Goal: Book appointment/travel/reservation

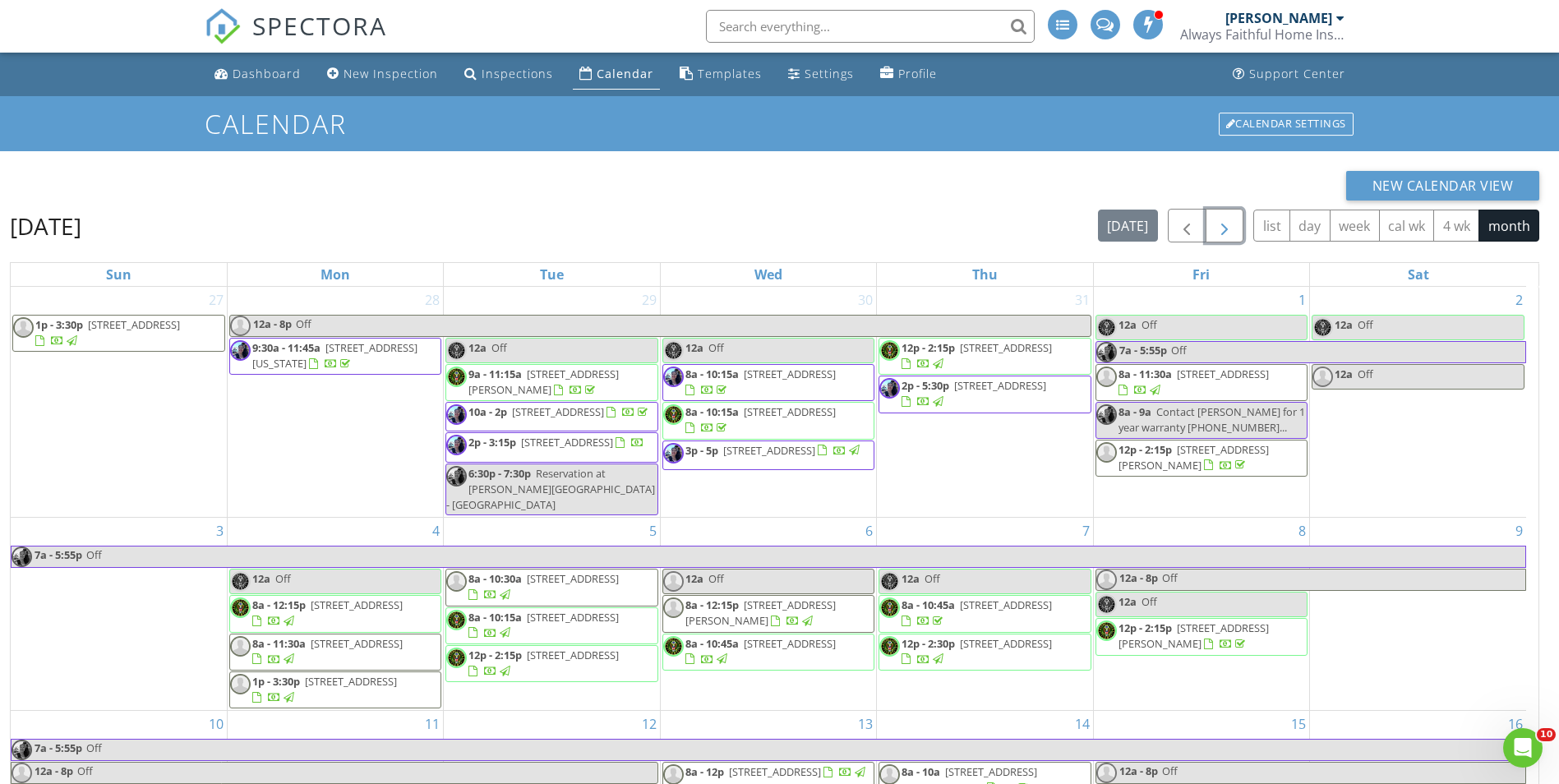
click at [1232, 218] on span "button" at bounding box center [1224, 225] width 20 height 20
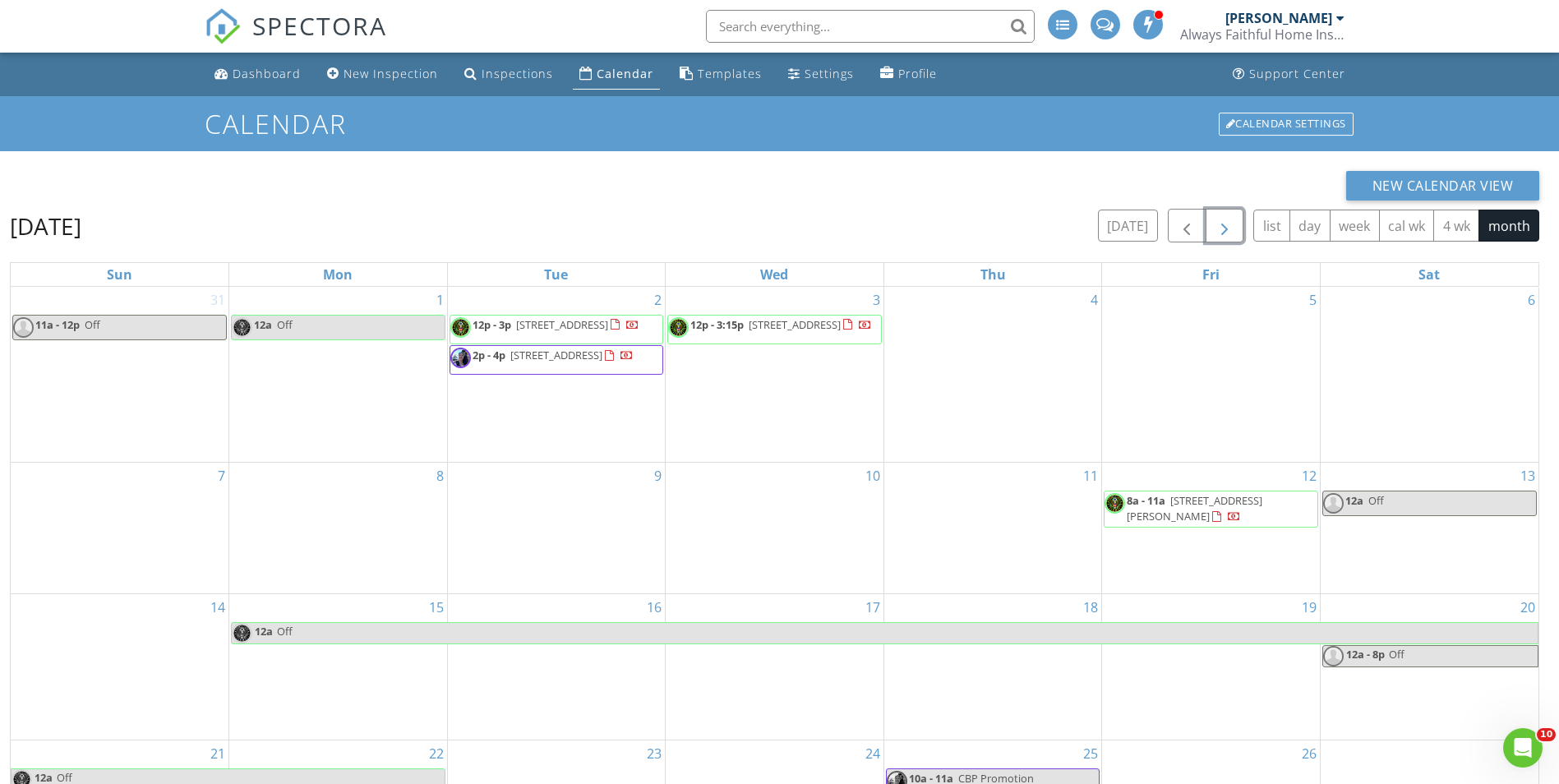
scroll to position [218, 0]
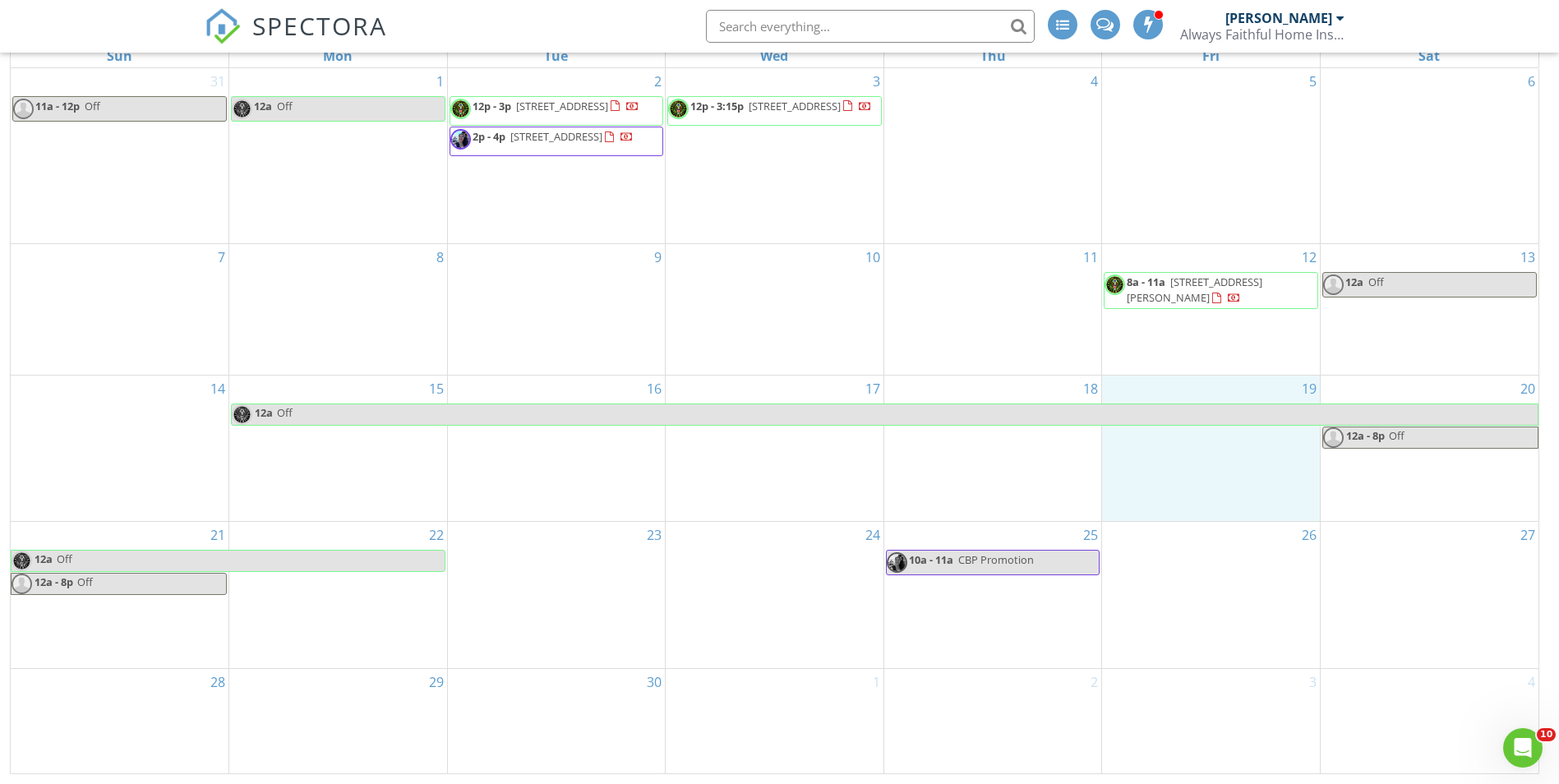
click at [1166, 488] on div "19" at bounding box center [1211, 448] width 218 height 147
click at [1190, 441] on link "Event" at bounding box center [1211, 445] width 85 height 27
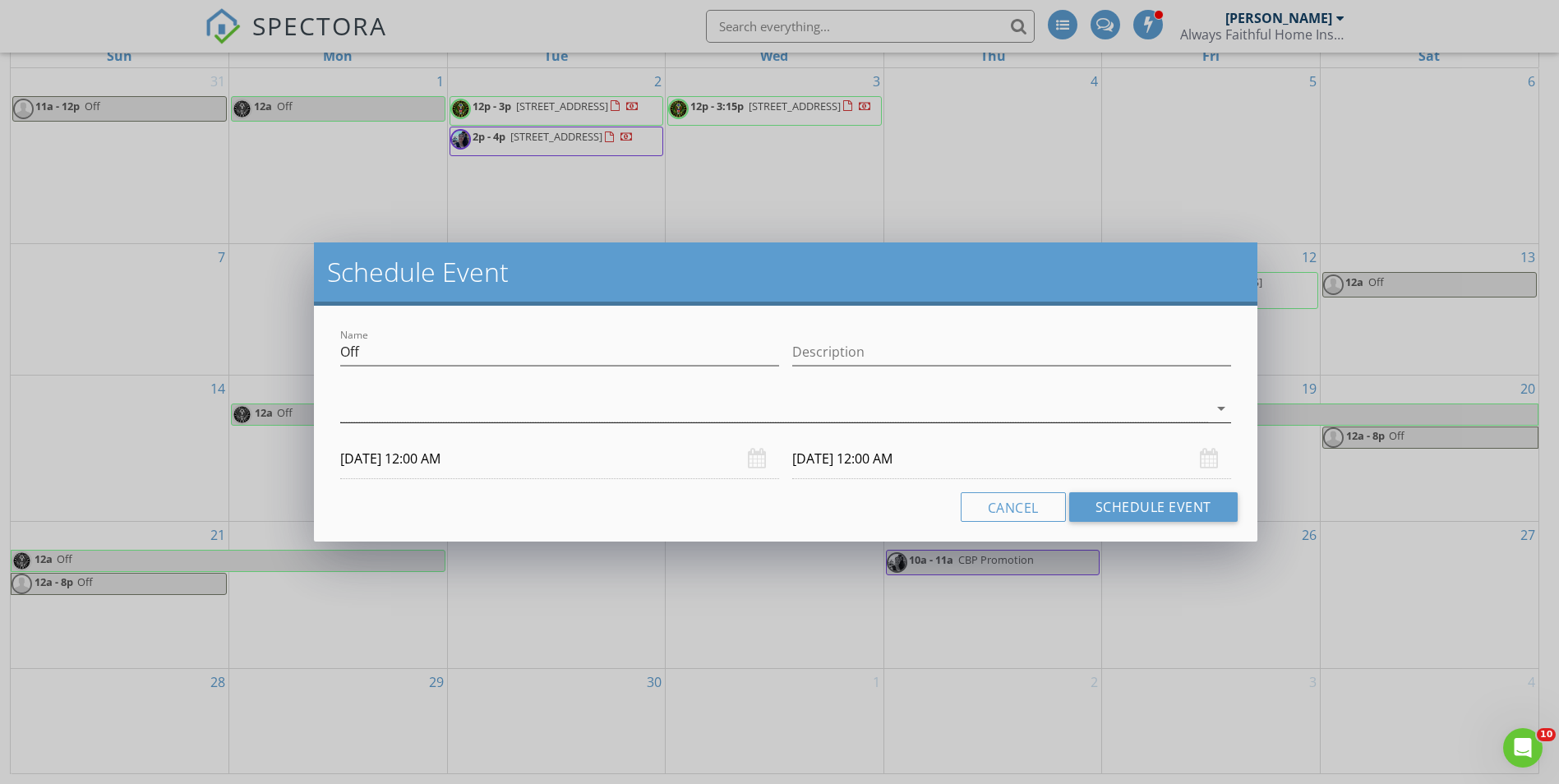
click at [826, 406] on div at bounding box center [774, 409] width 867 height 27
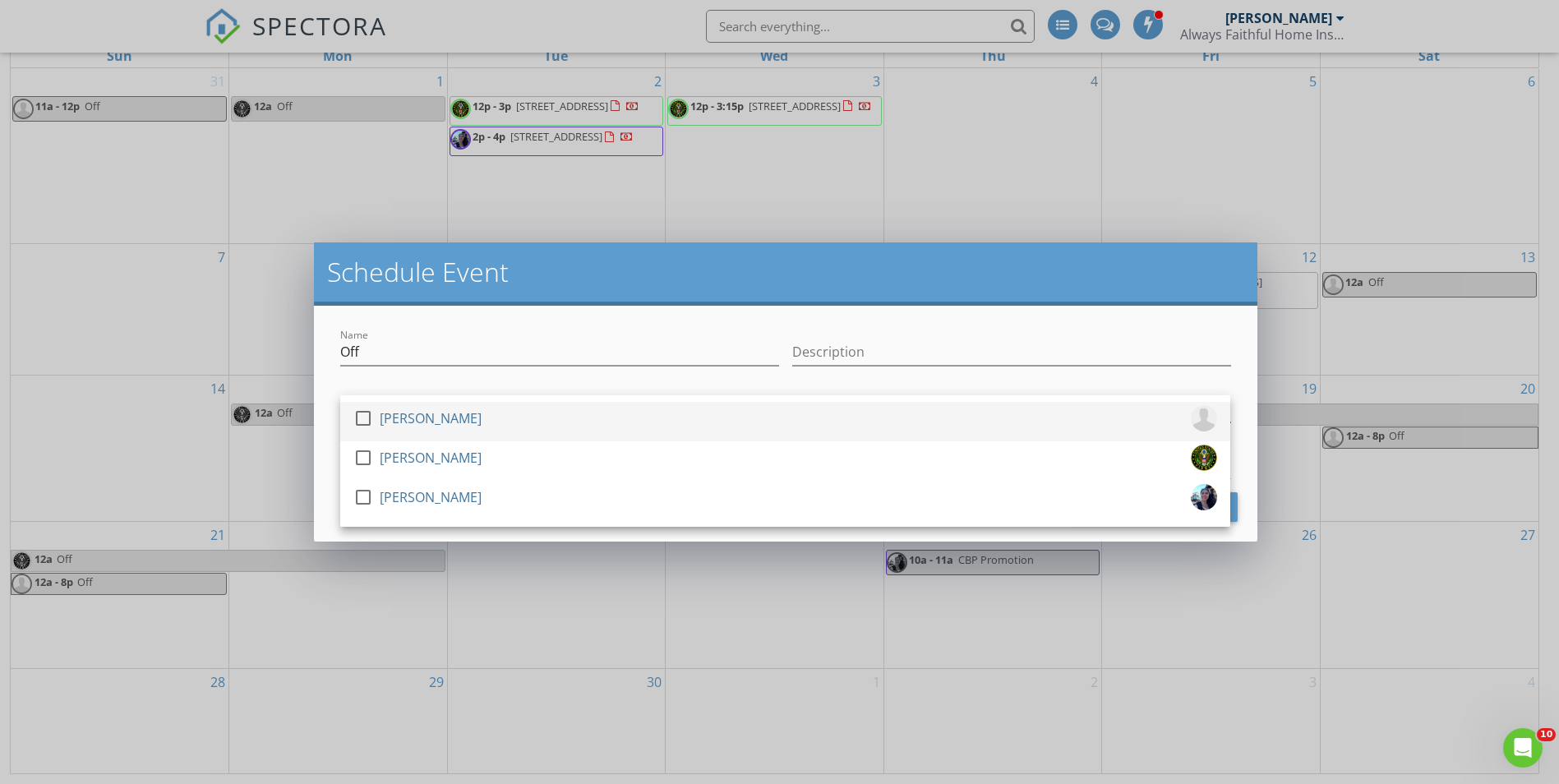
click at [707, 410] on div "check_box_outline_blank [PERSON_NAME]" at bounding box center [785, 422] width 864 height 33
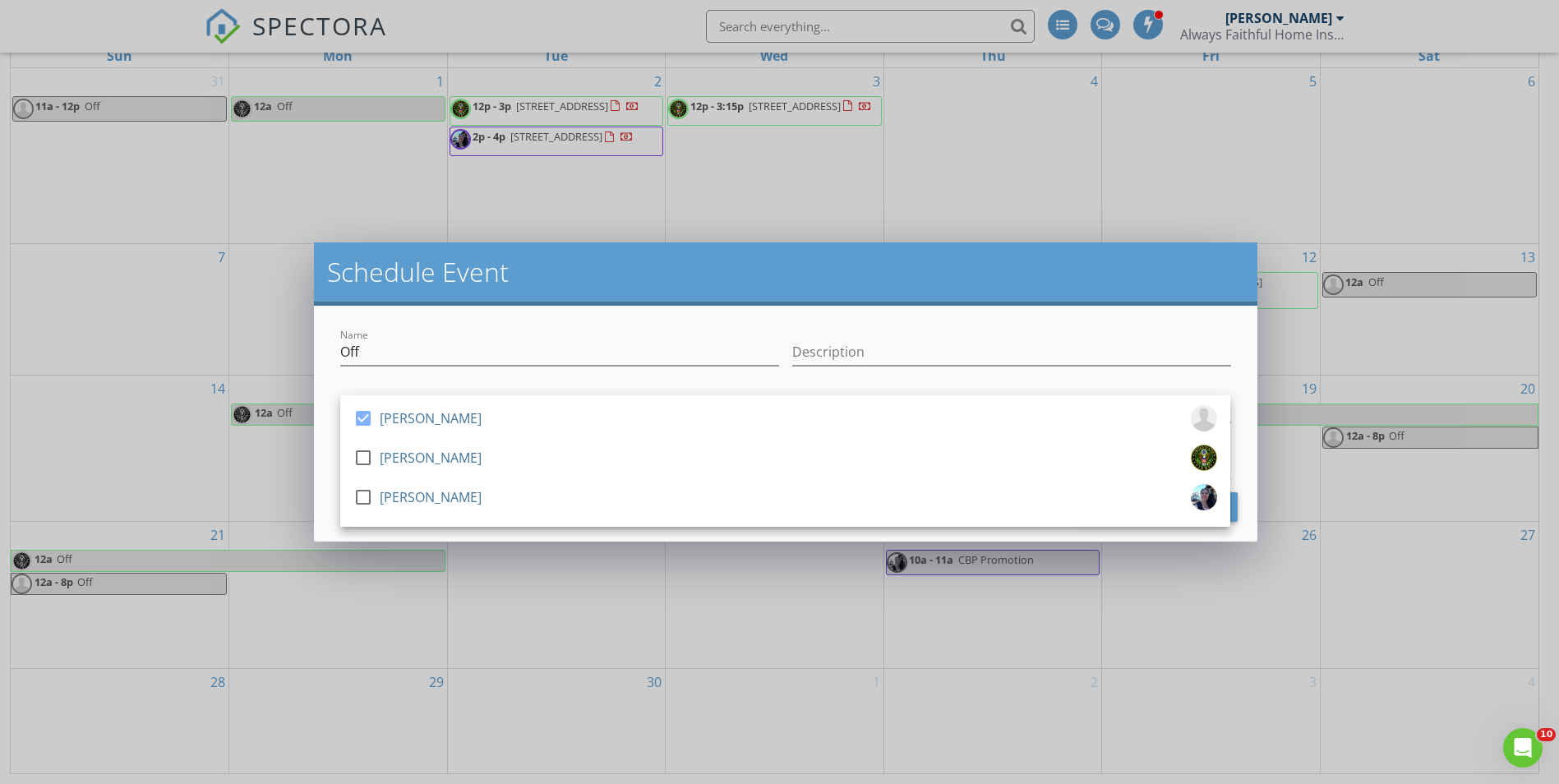
click at [693, 374] on div at bounding box center [560, 377] width 439 height 10
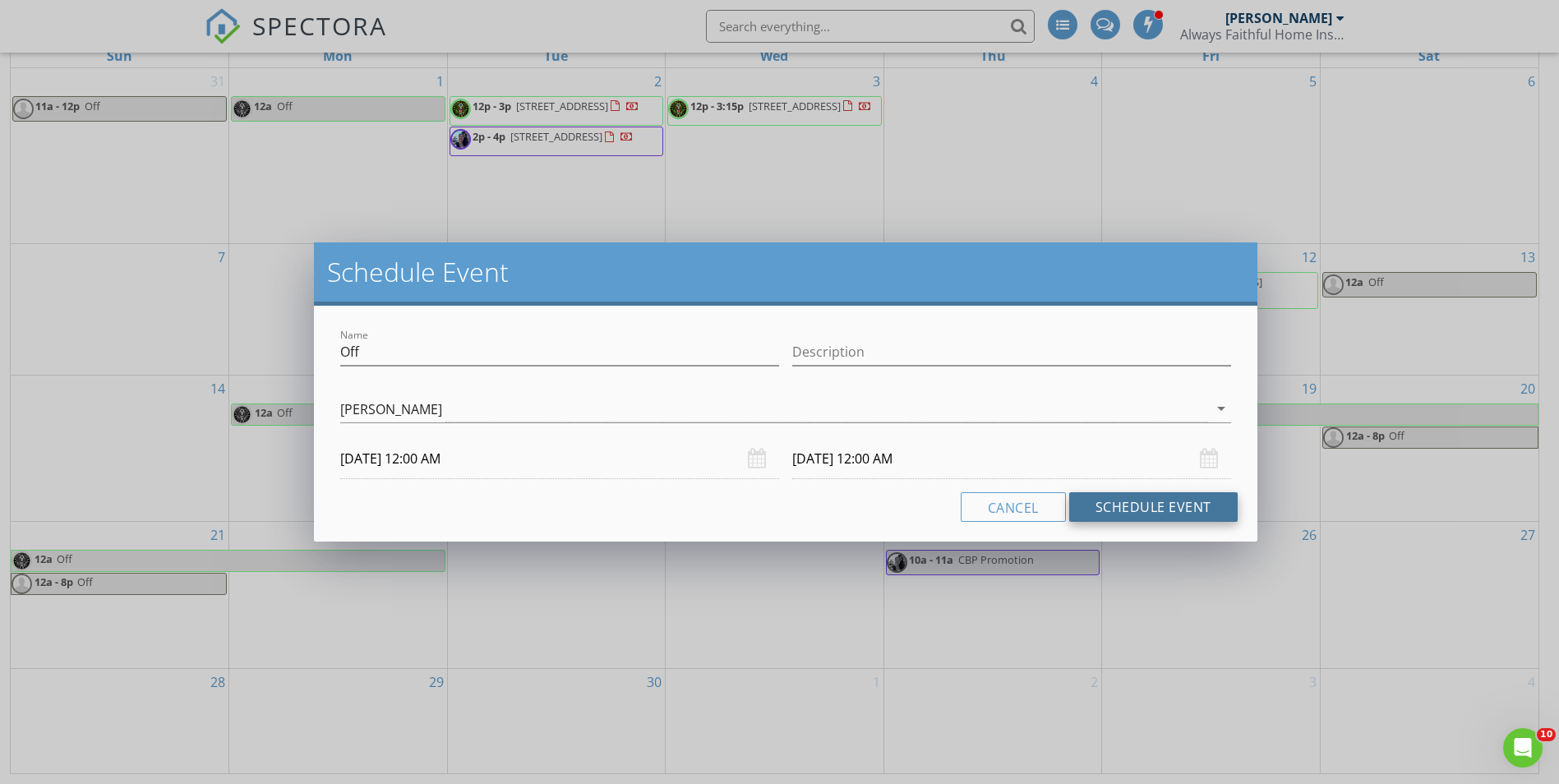
click at [1186, 507] on button "Schedule Event" at bounding box center [1153, 506] width 169 height 30
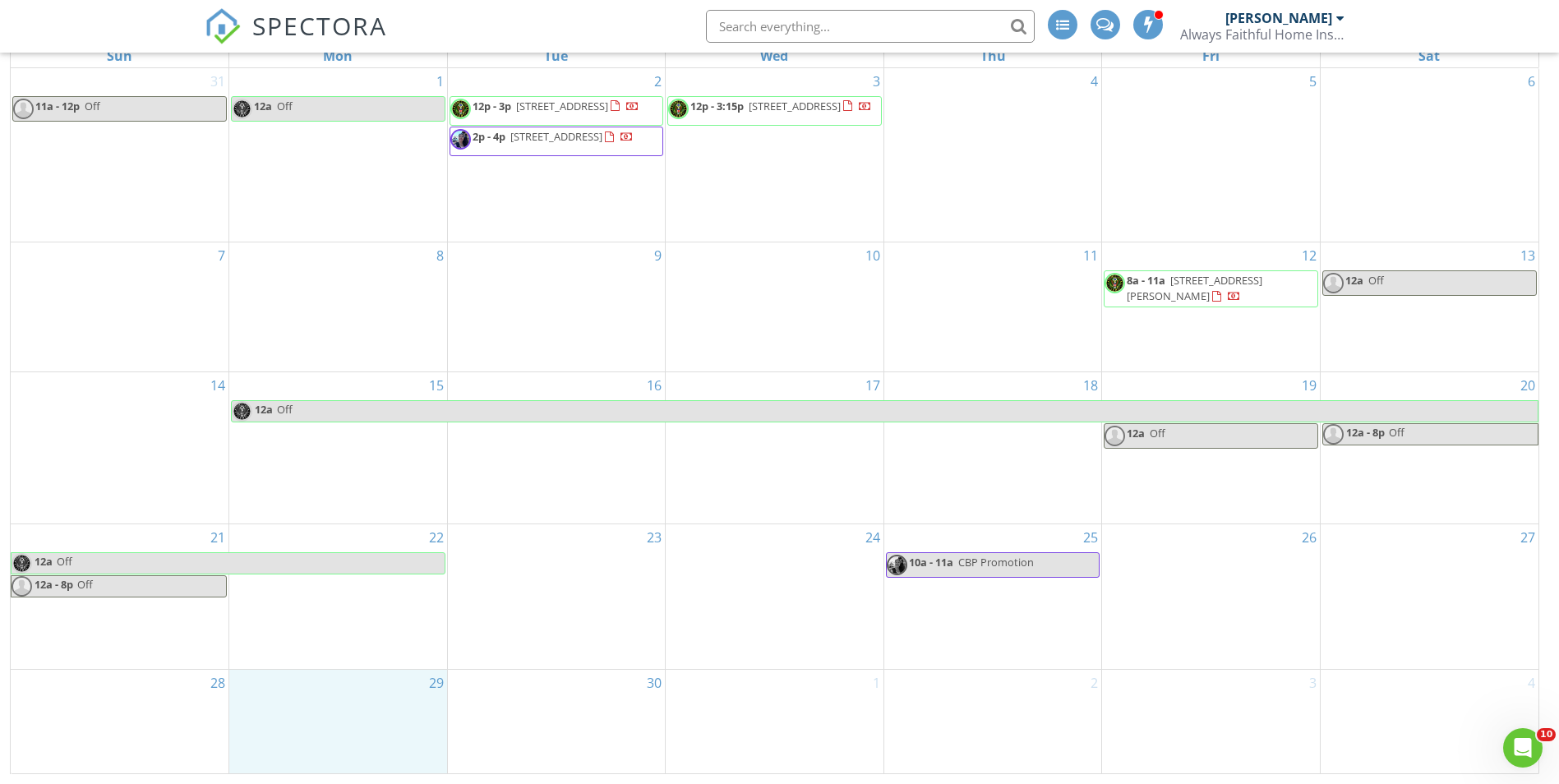
click at [392, 718] on div "29" at bounding box center [339, 721] width 218 height 104
click at [366, 679] on link "Event" at bounding box center [337, 678] width 85 height 27
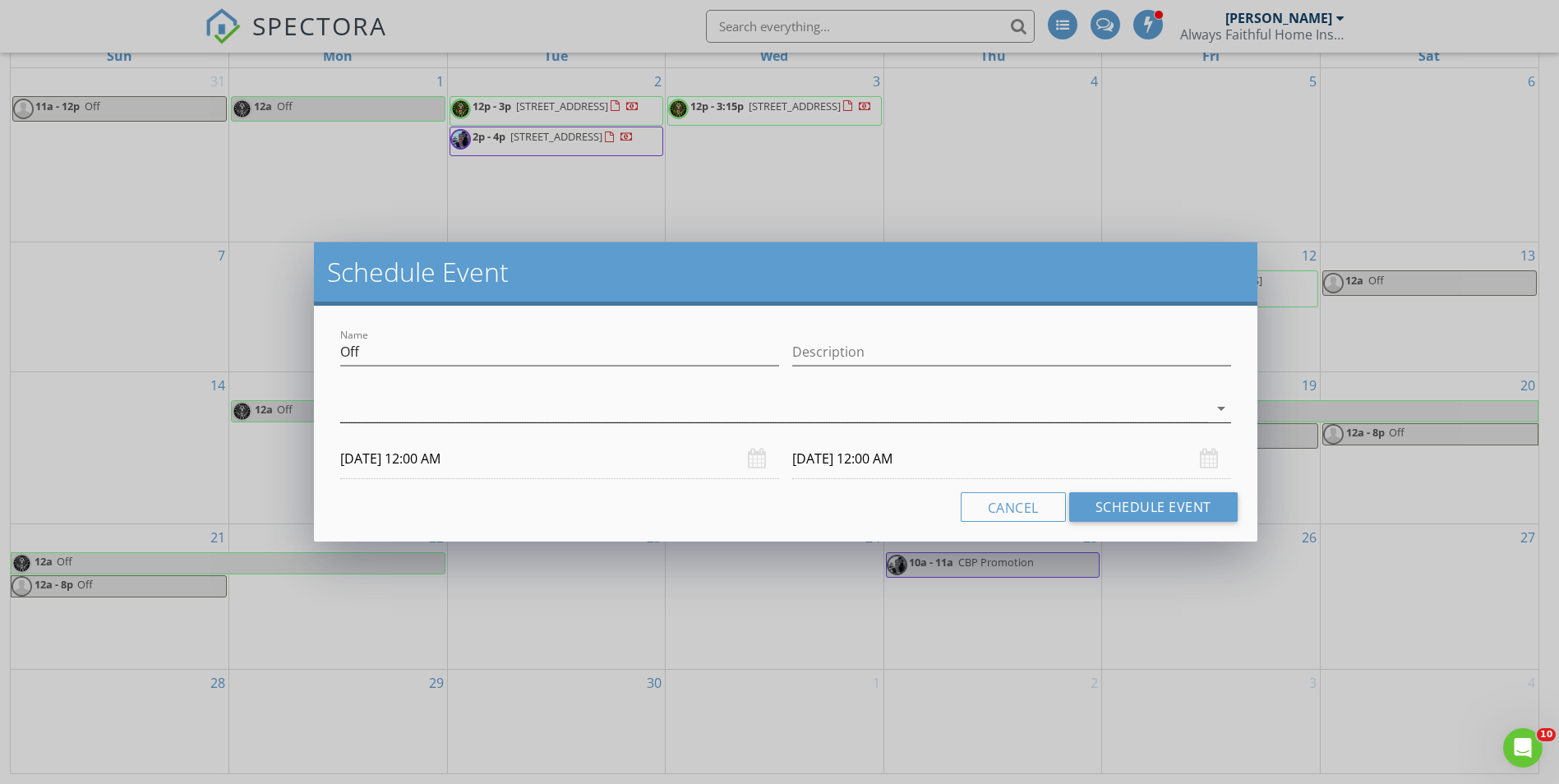
click at [608, 410] on div at bounding box center [774, 409] width 867 height 27
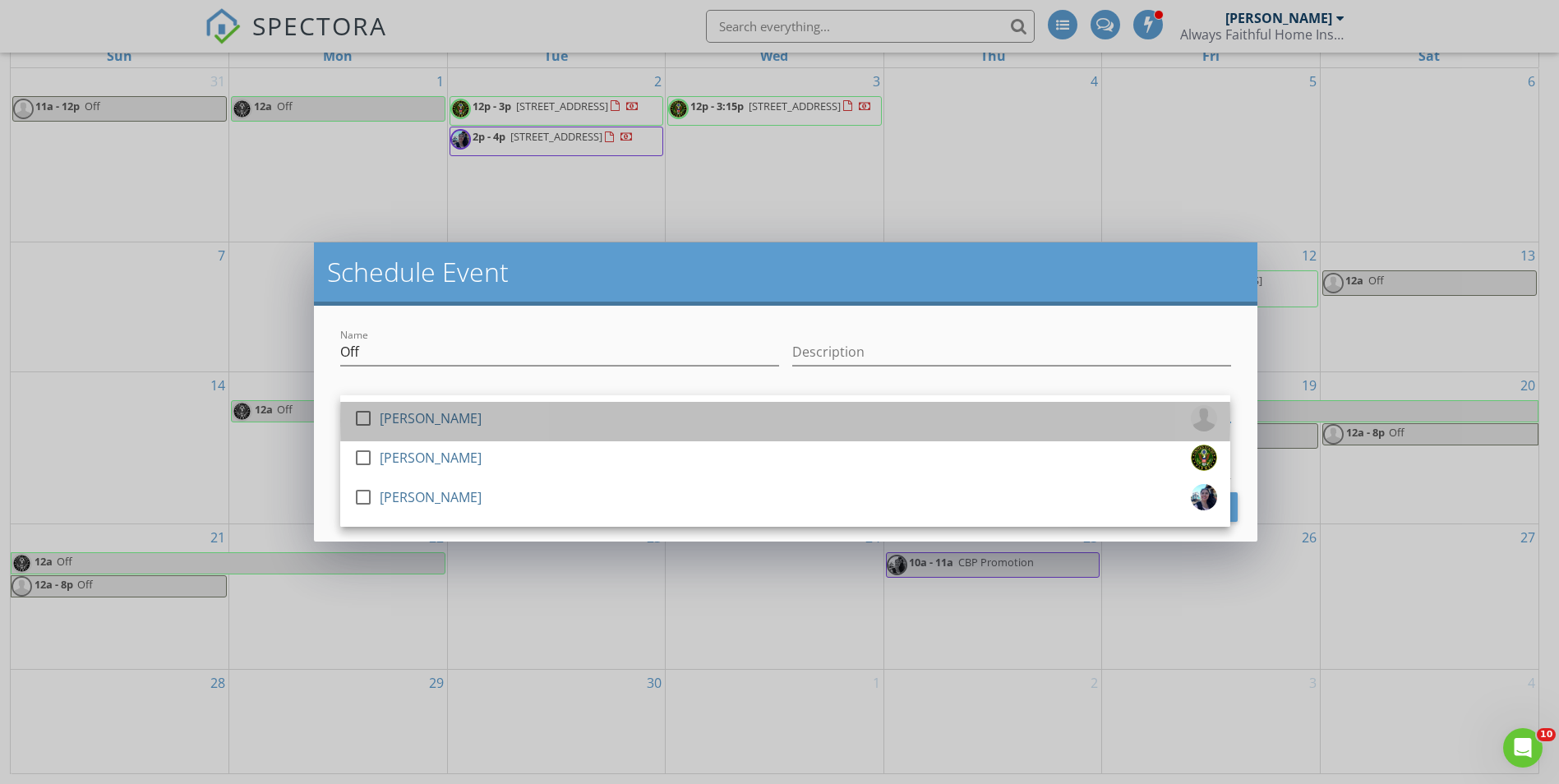
click at [588, 417] on div "check_box_outline_blank [PERSON_NAME]" at bounding box center [785, 422] width 864 height 33
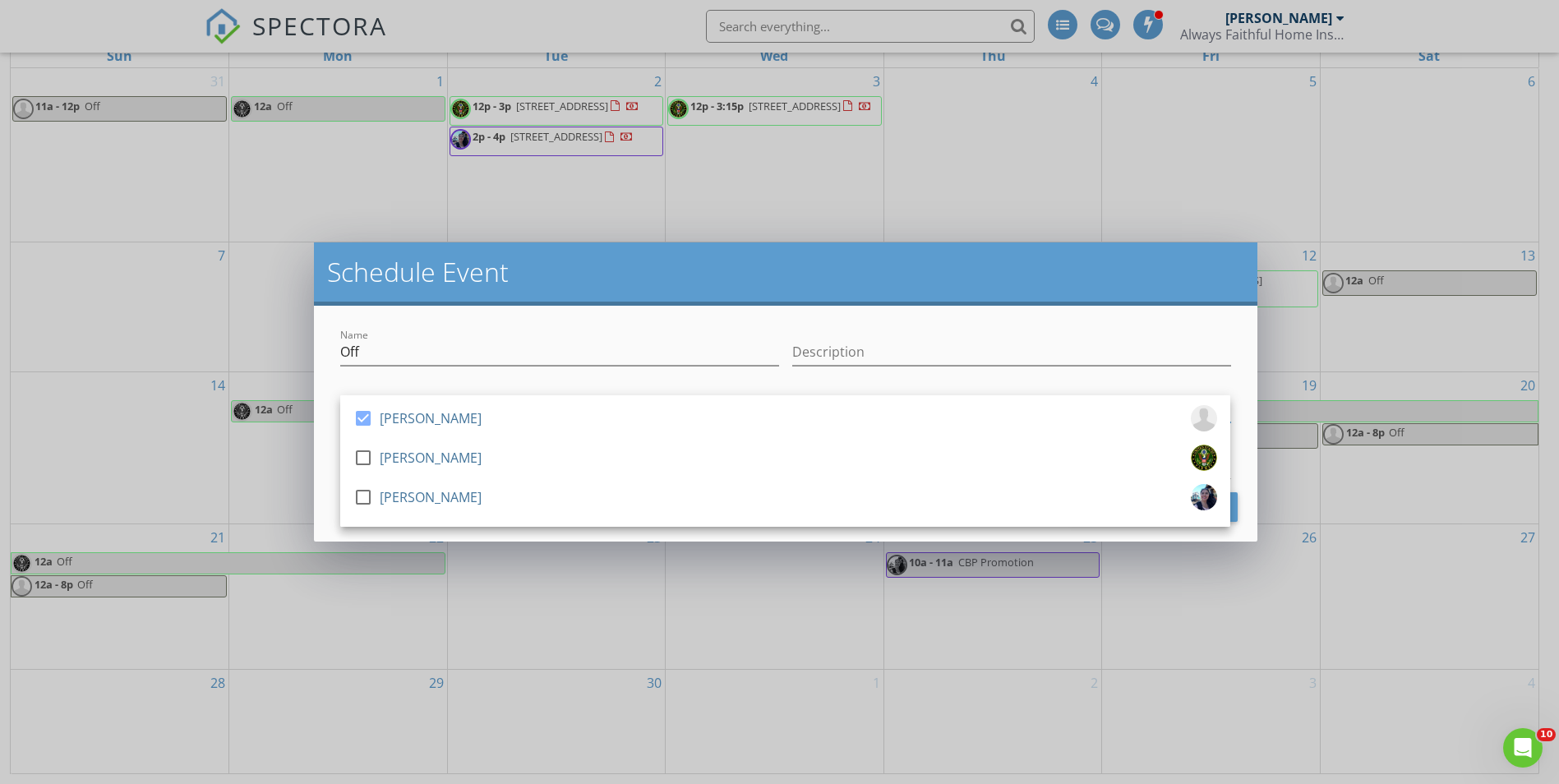
click at [621, 384] on div "check_box [PERSON_NAME] check_box_outline_blank [PERSON_NAME] check_box_outline…" at bounding box center [785, 410] width 903 height 57
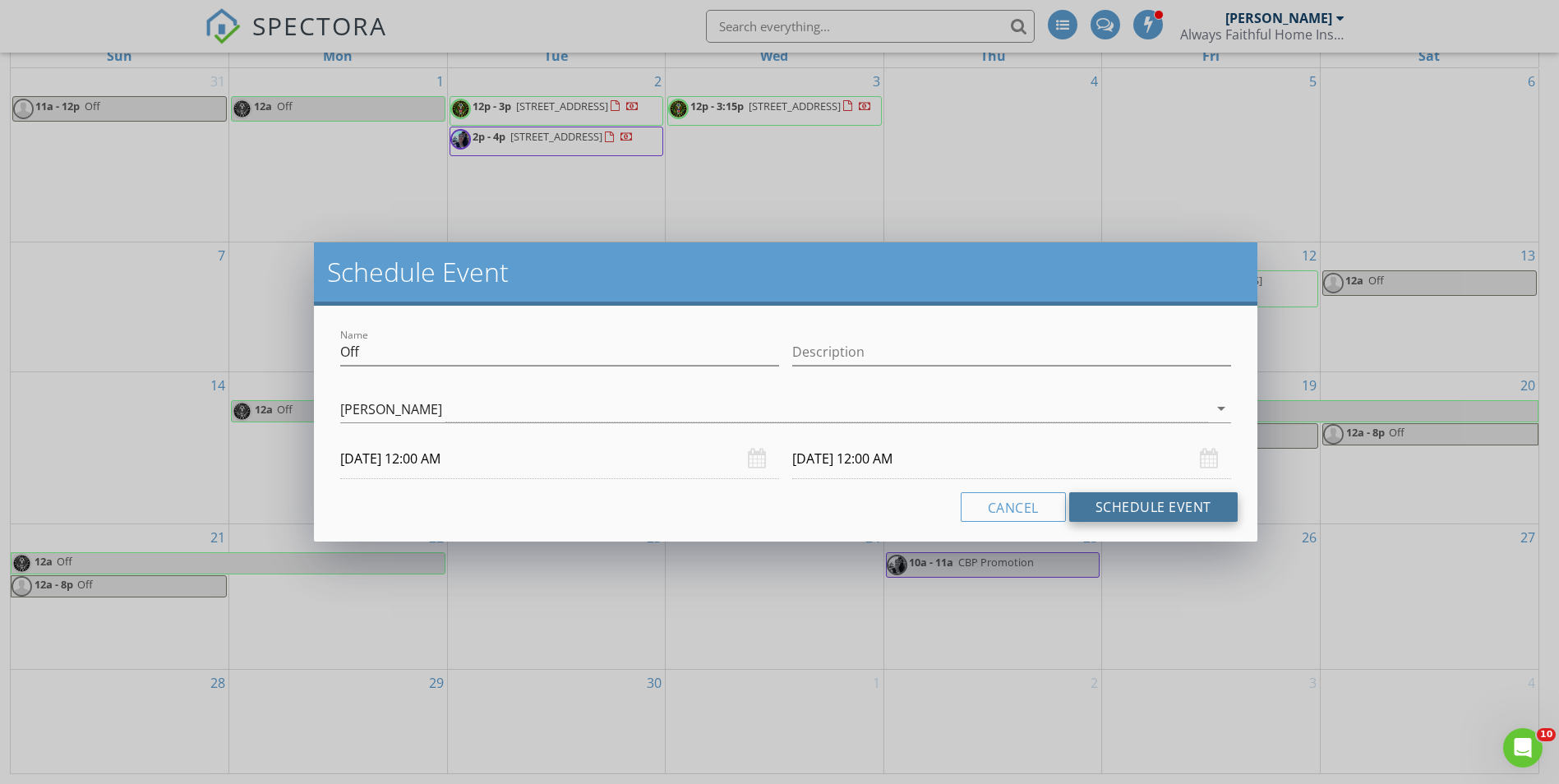
click at [1188, 502] on button "Schedule Event" at bounding box center [1153, 506] width 169 height 30
